Goal: Entertainment & Leisure: Consume media (video, audio)

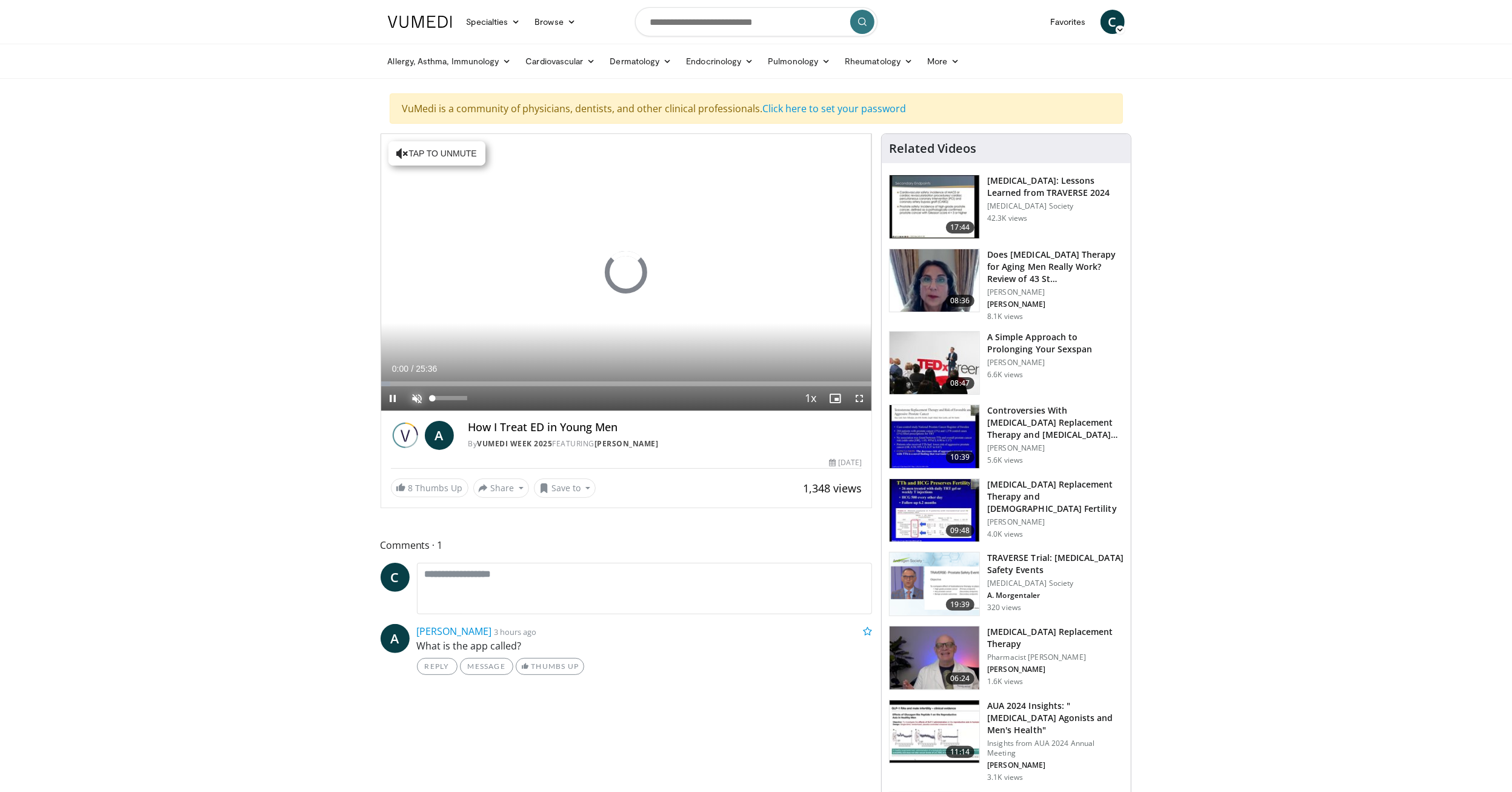
drag, startPoint x: 415, startPoint y: 395, endPoint x: 423, endPoint y: 397, distance: 8.2
click at [415, 395] on video-js "**********" at bounding box center [627, 273] width 491 height 277
click at [420, 394] on span "Video Player" at bounding box center [418, 398] width 24 height 24
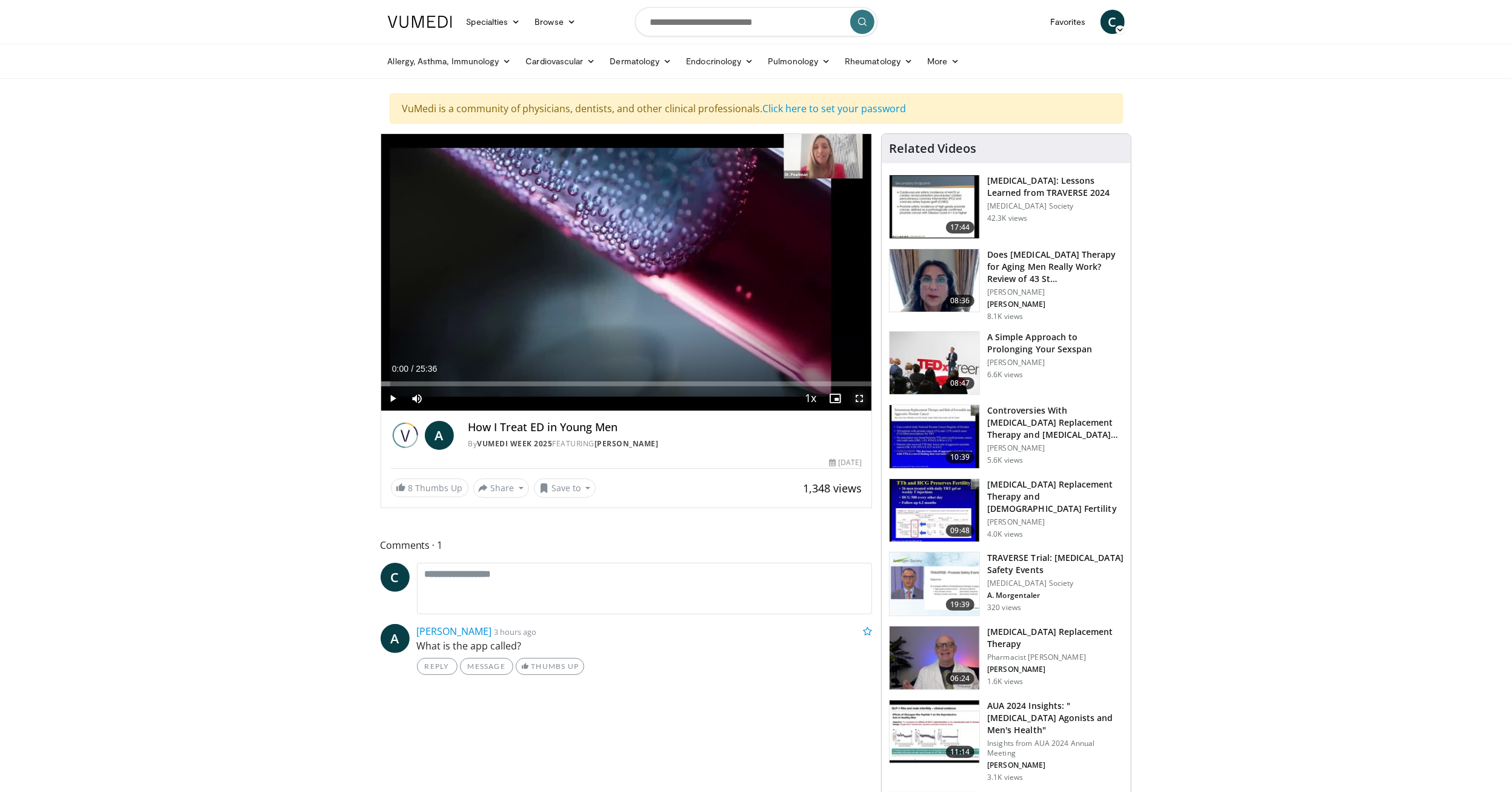
click at [857, 396] on span "Video Player" at bounding box center [859, 398] width 24 height 24
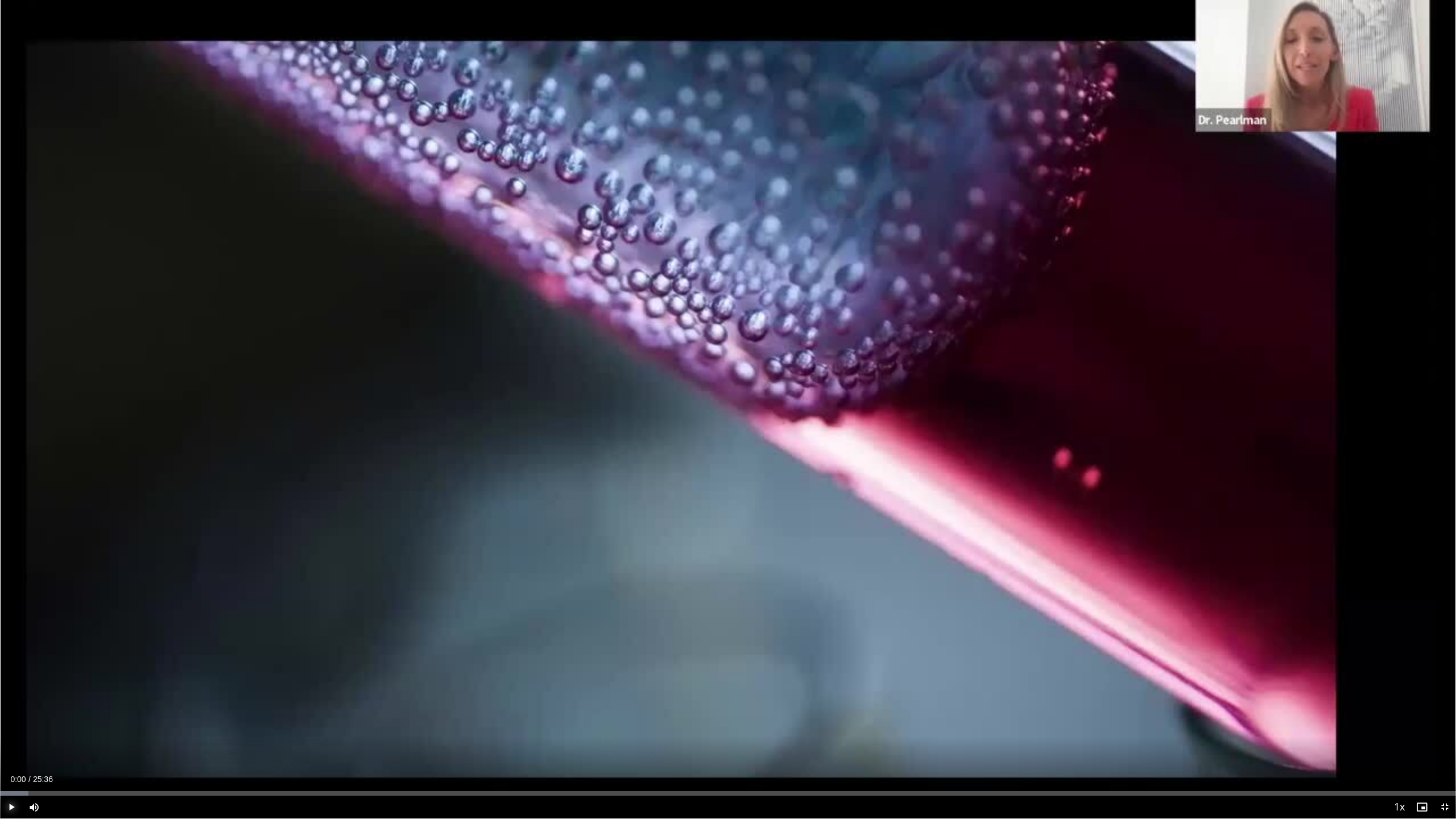
click at [9, 742] on span "Video Player" at bounding box center [11, 808] width 23 height 23
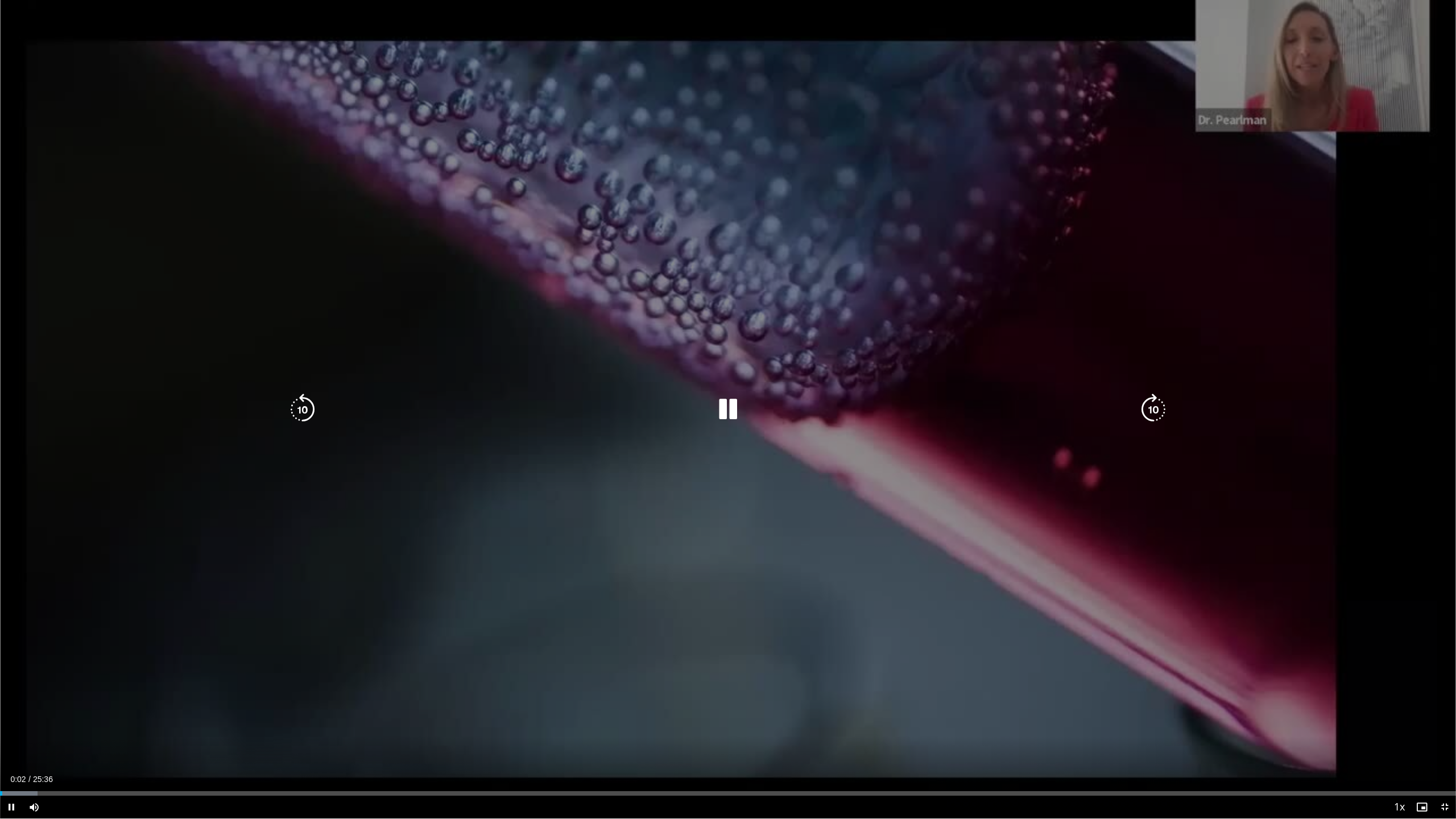
click at [726, 406] on icon "Video Player" at bounding box center [728, 410] width 32 height 32
click at [727, 409] on icon "Video Player" at bounding box center [728, 410] width 32 height 32
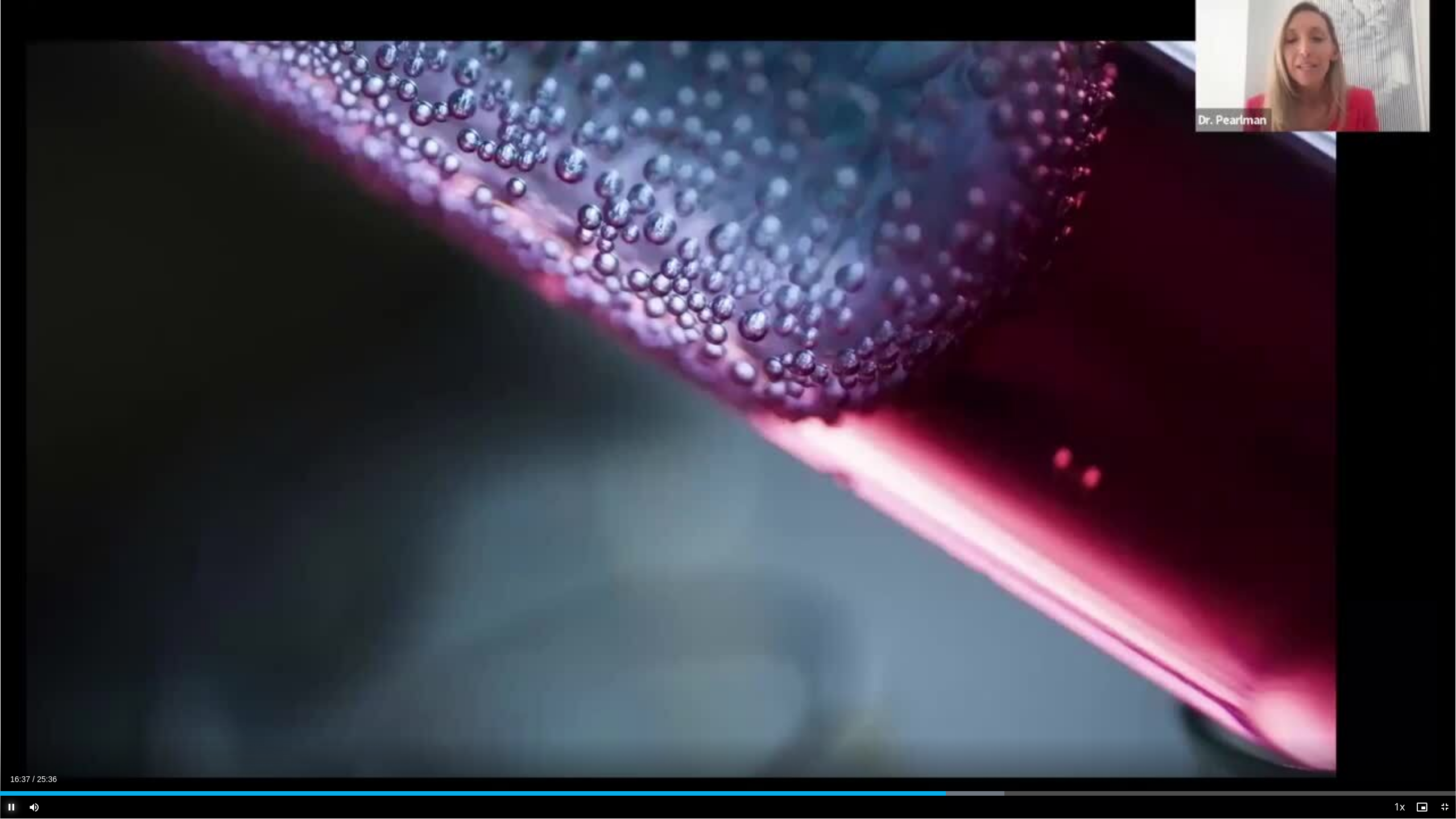
click at [7, 742] on span "Video Player" at bounding box center [11, 808] width 23 height 23
click at [10, 742] on span "Video Player" at bounding box center [11, 808] width 23 height 23
click at [13, 742] on span "Video Player" at bounding box center [11, 808] width 23 height 23
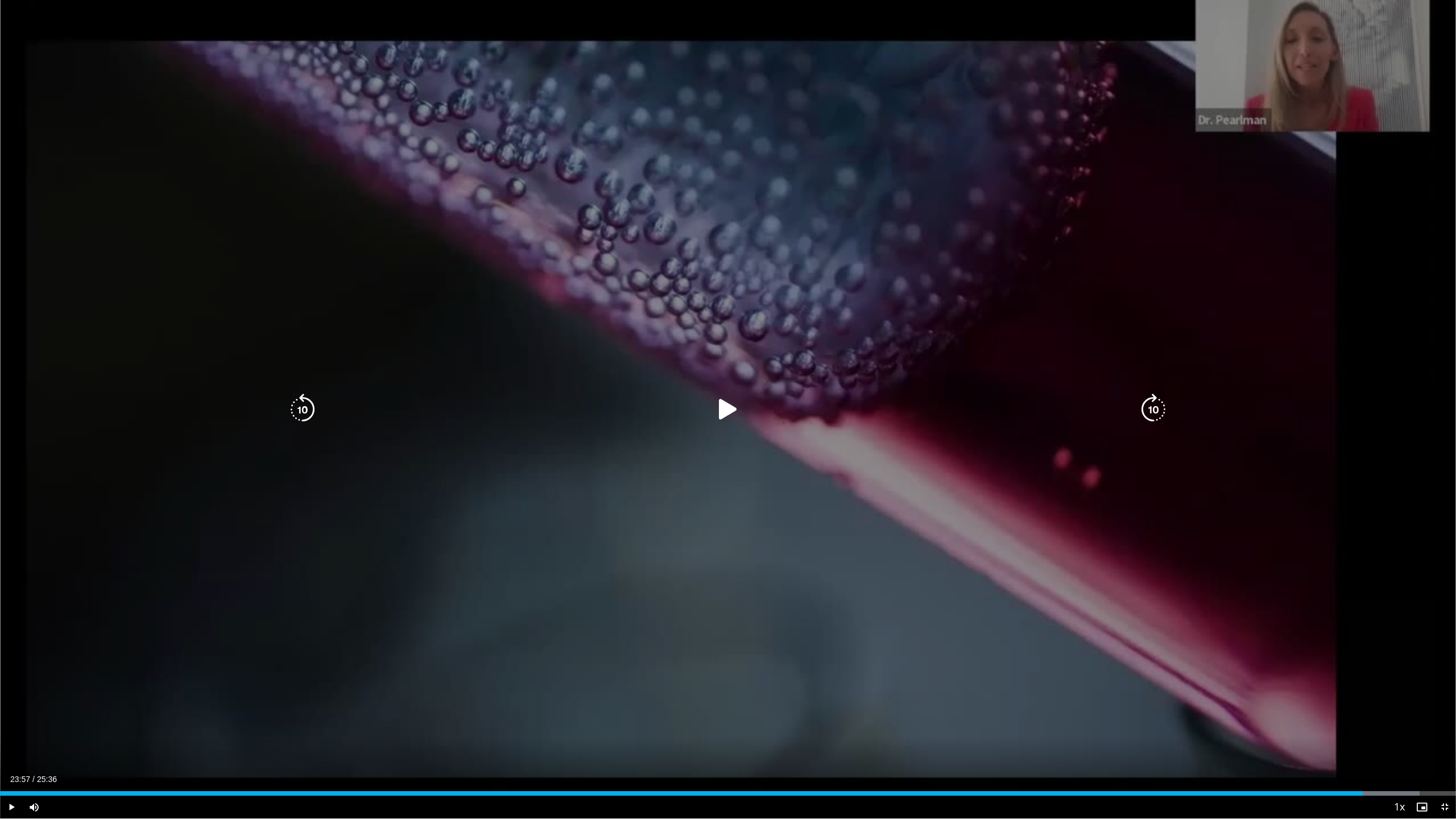
click at [733, 401] on icon "Video Player" at bounding box center [728, 410] width 32 height 32
click at [727, 406] on icon "Video Player" at bounding box center [728, 410] width 32 height 32
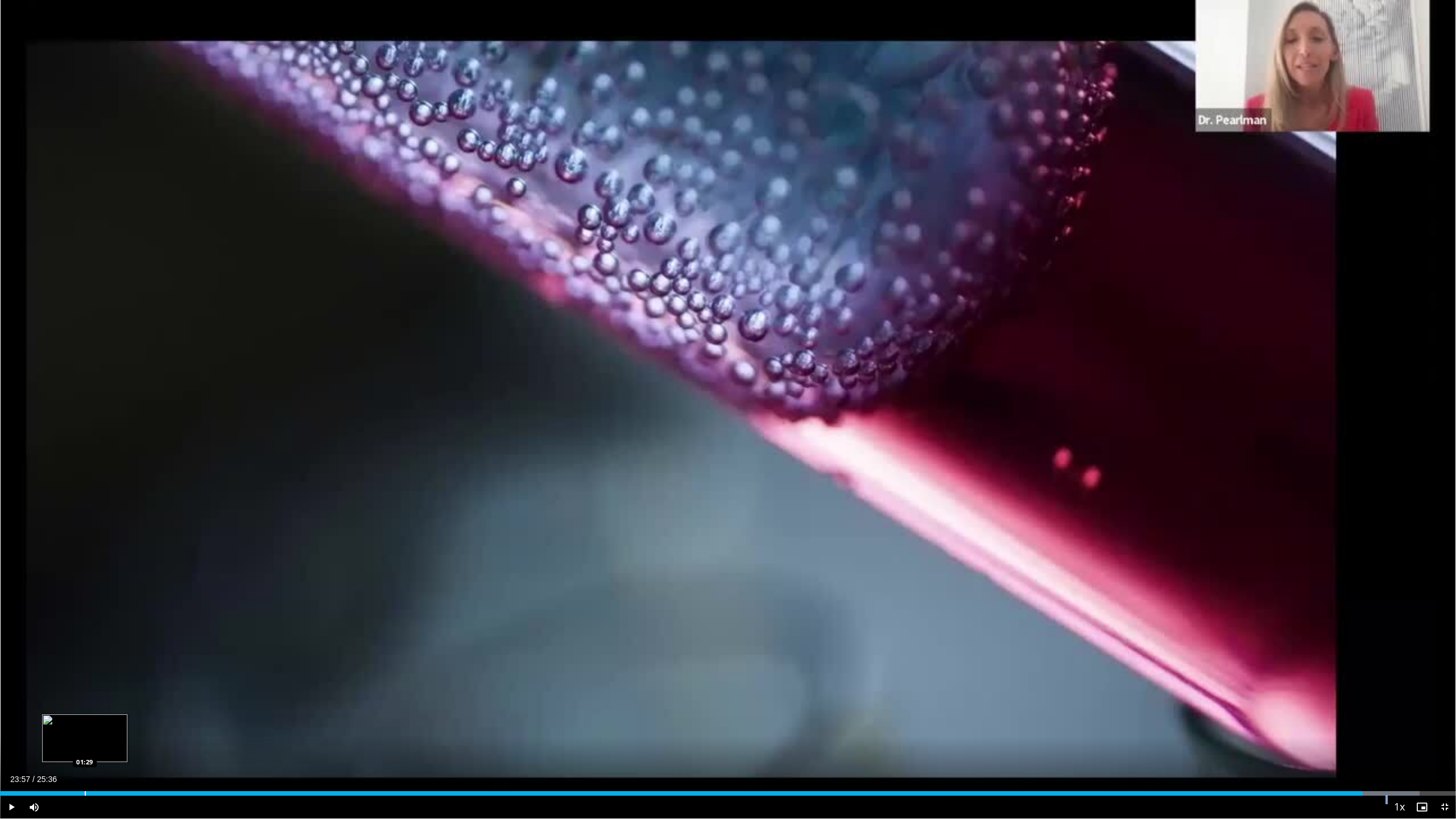
drag, startPoint x: 0, startPoint y: 765, endPoint x: 87, endPoint y: 790, distance: 90.5
click at [87, 742] on video-js "**********" at bounding box center [728, 409] width 1456 height 819
click at [11, 742] on span "Video Player" at bounding box center [11, 808] width 23 height 23
click at [1418, 742] on span "Video Player" at bounding box center [1445, 808] width 23 height 23
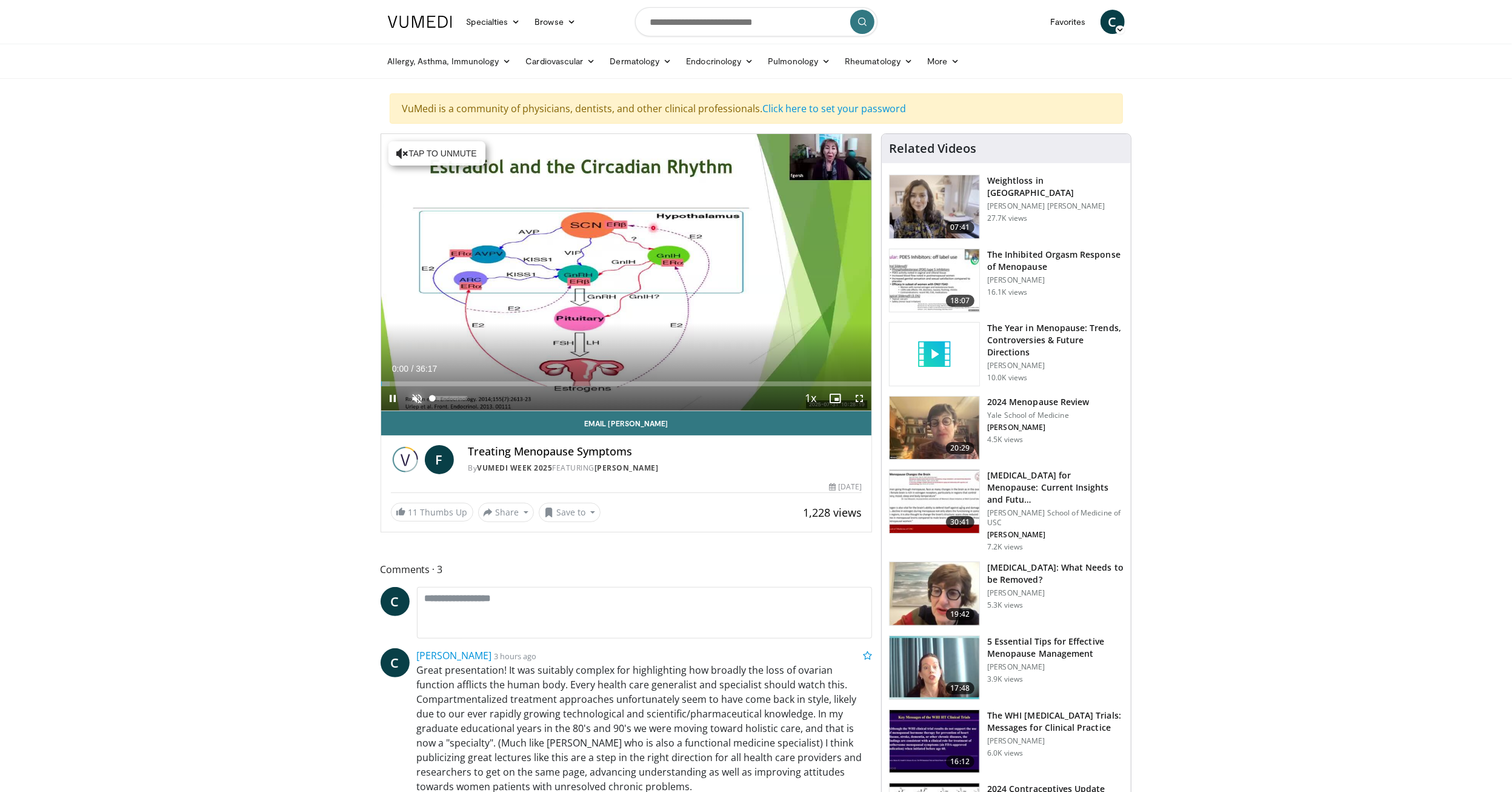
click at [418, 395] on span "Video Player" at bounding box center [418, 398] width 24 height 24
click at [861, 389] on span "Video Player" at bounding box center [859, 398] width 24 height 24
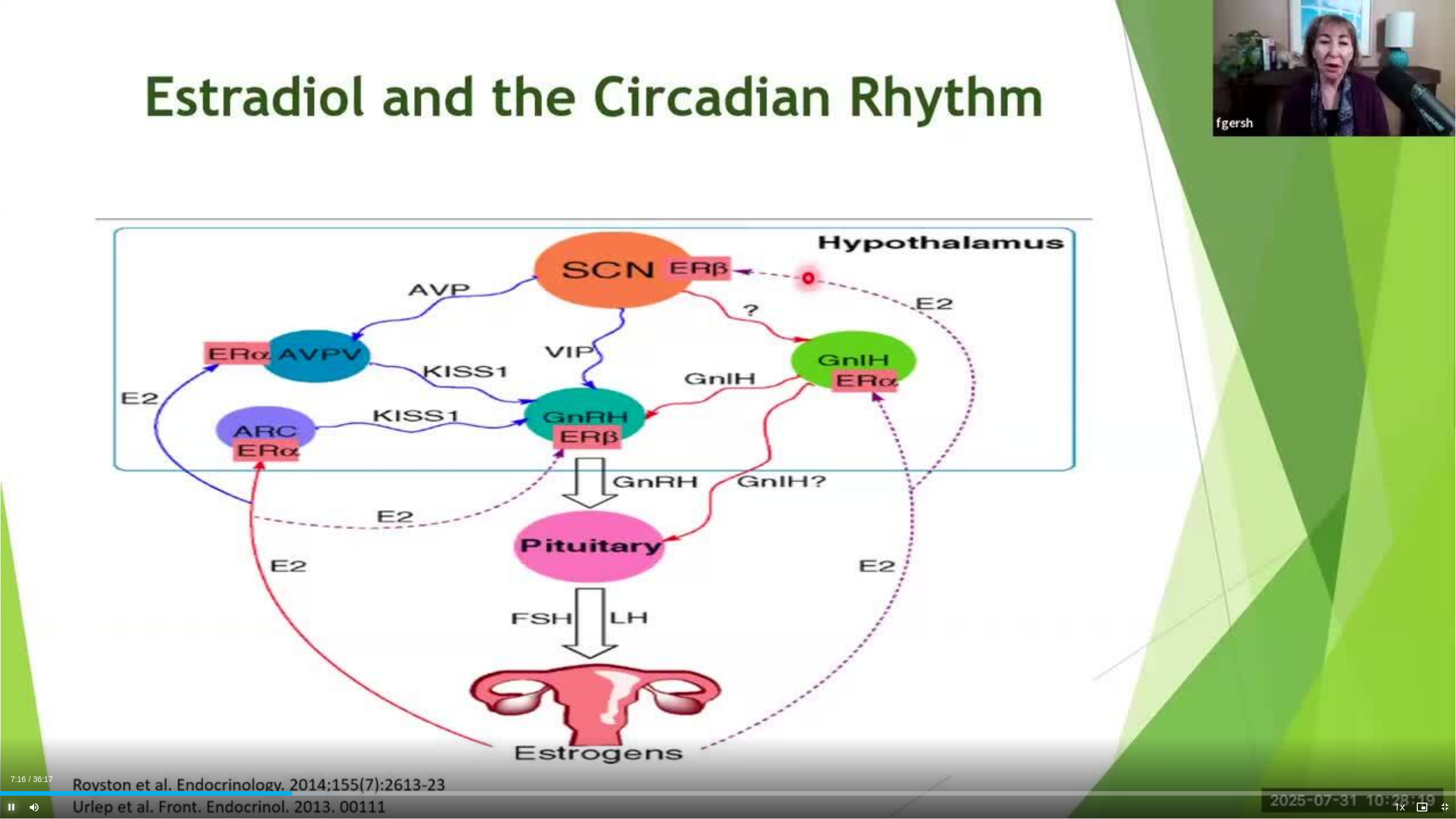
click at [11, 742] on span "Video Player" at bounding box center [11, 808] width 23 height 23
